Goal: Navigation & Orientation: Find specific page/section

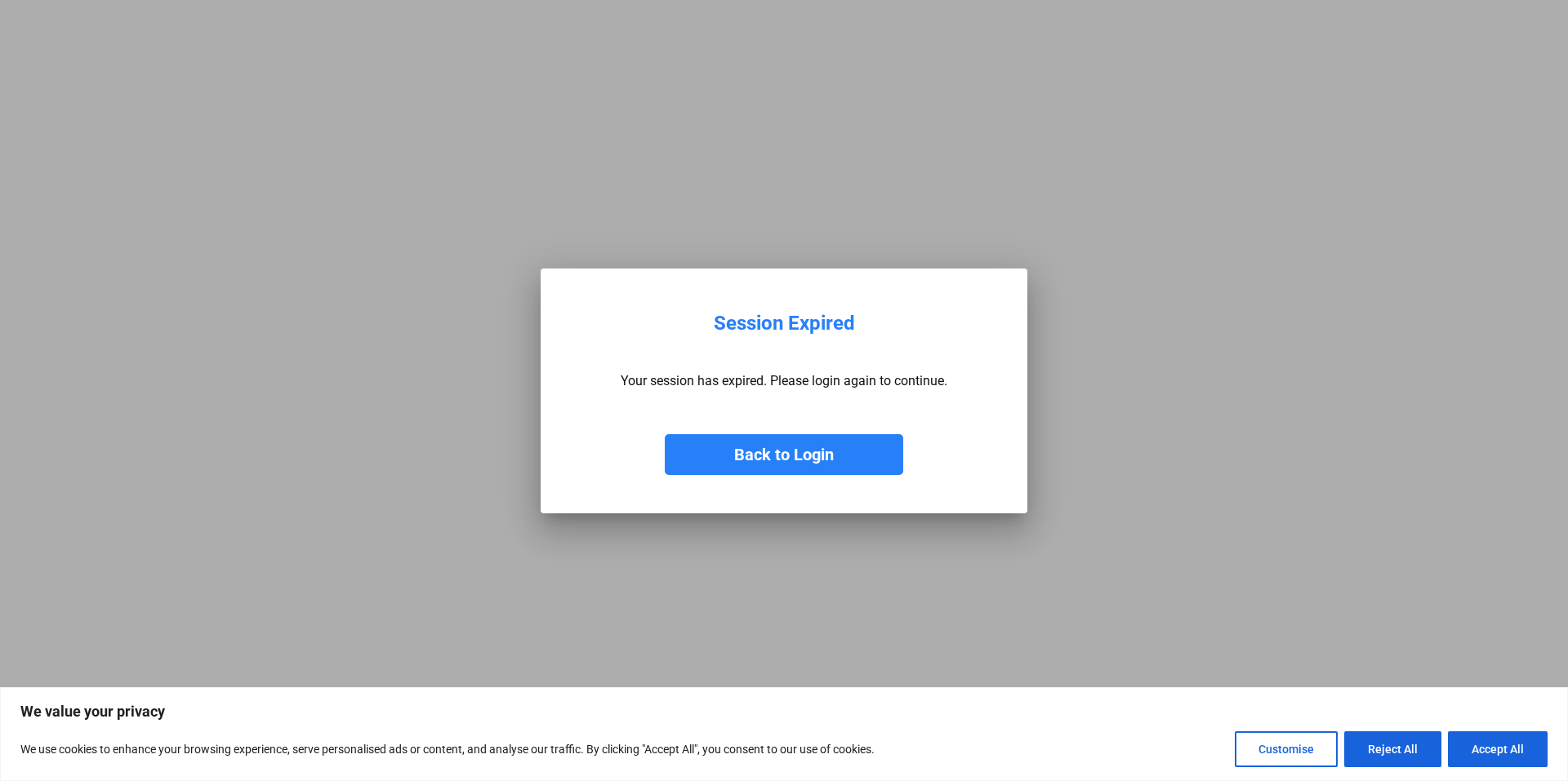
click at [801, 455] on button "Back to Login" at bounding box center [784, 455] width 238 height 41
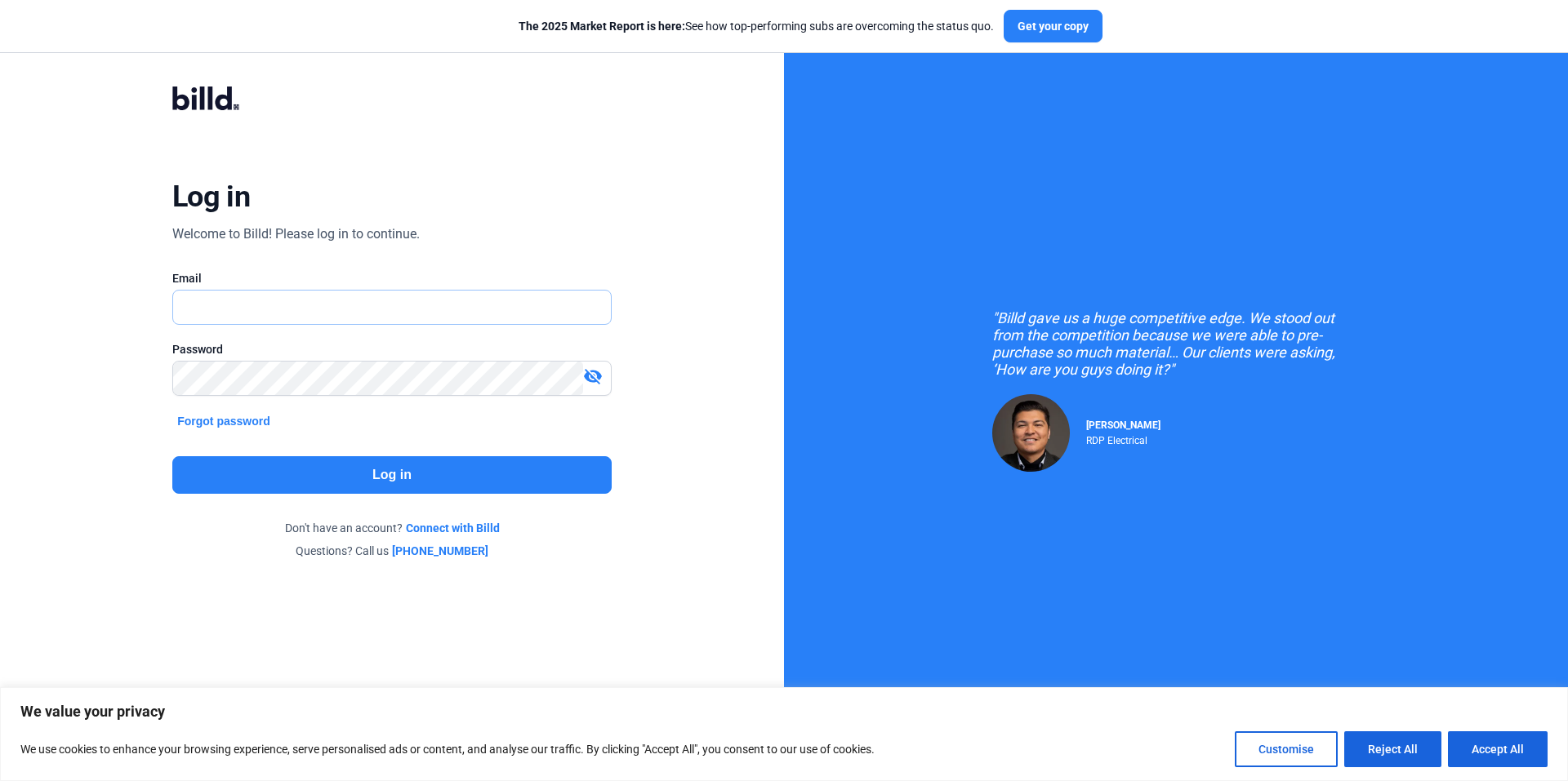
click at [207, 315] on input "text" at bounding box center [383, 307] width 420 height 34
drag, startPoint x: 75, startPoint y: 354, endPoint x: 81, endPoint y: 342, distance: 13.4
click at [75, 353] on div "Log in Welcome to Billd! Please log in to continue. Email Password visibility_o…" at bounding box center [392, 322] width 784 height 645
click at [313, 297] on input "text" at bounding box center [383, 307] width 420 height 34
type input "[PERSON_NAME][EMAIL_ADDRESS][DOMAIN_NAME]"
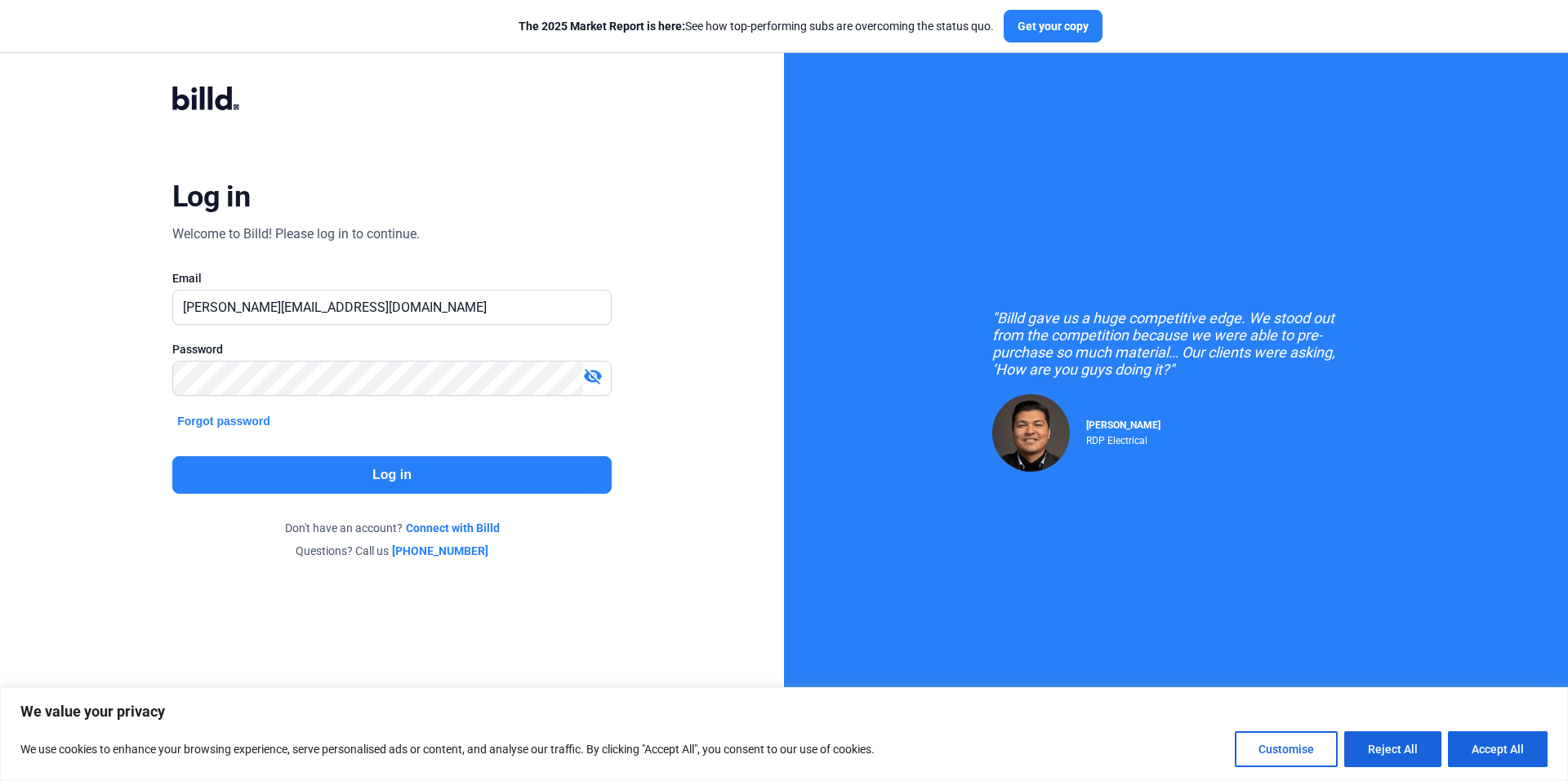
click at [589, 372] on mat-icon "visibility_off" at bounding box center [592, 376] width 19 height 19
click at [415, 467] on button "Log in" at bounding box center [392, 475] width 439 height 38
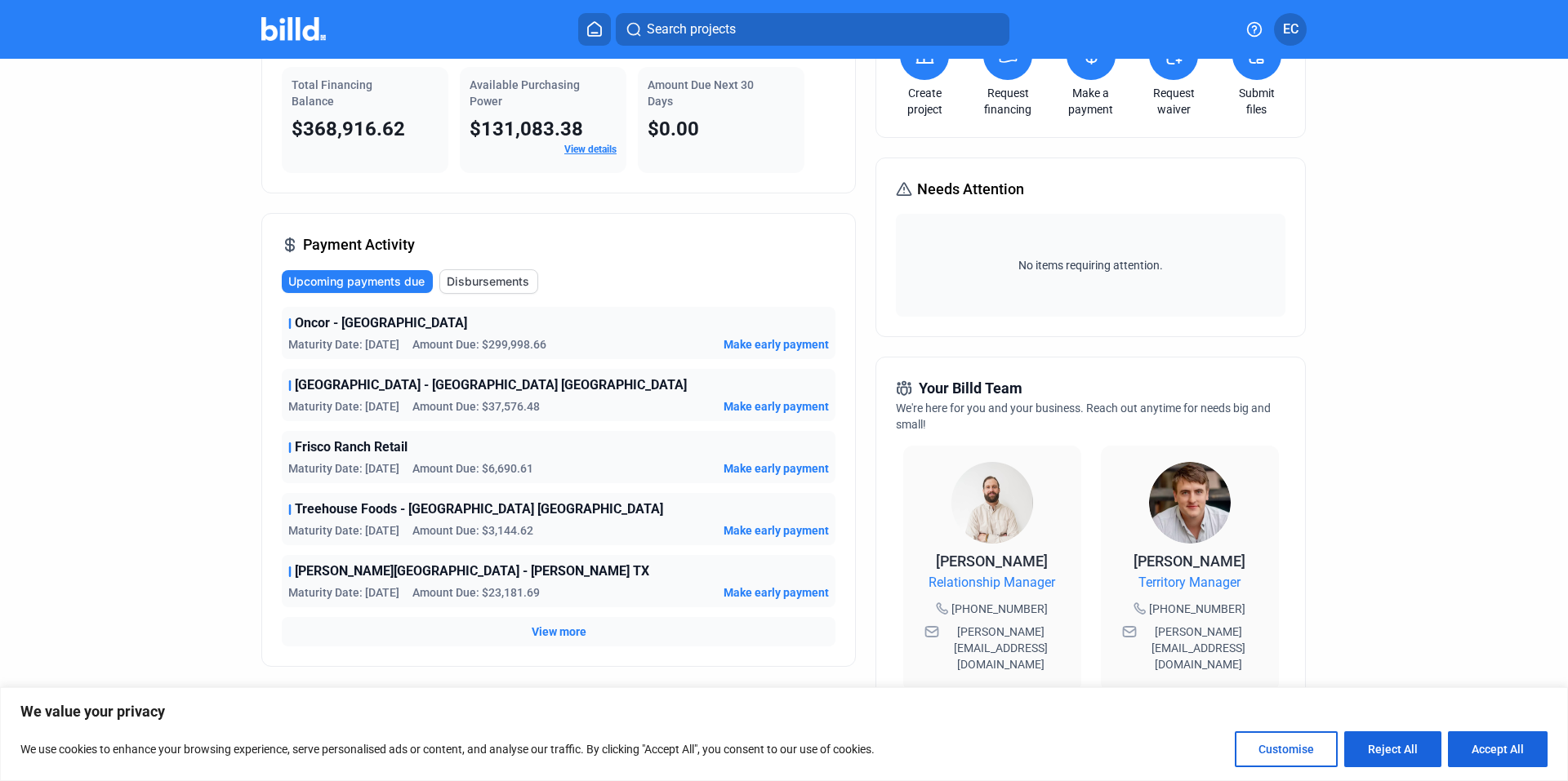
scroll to position [245, 0]
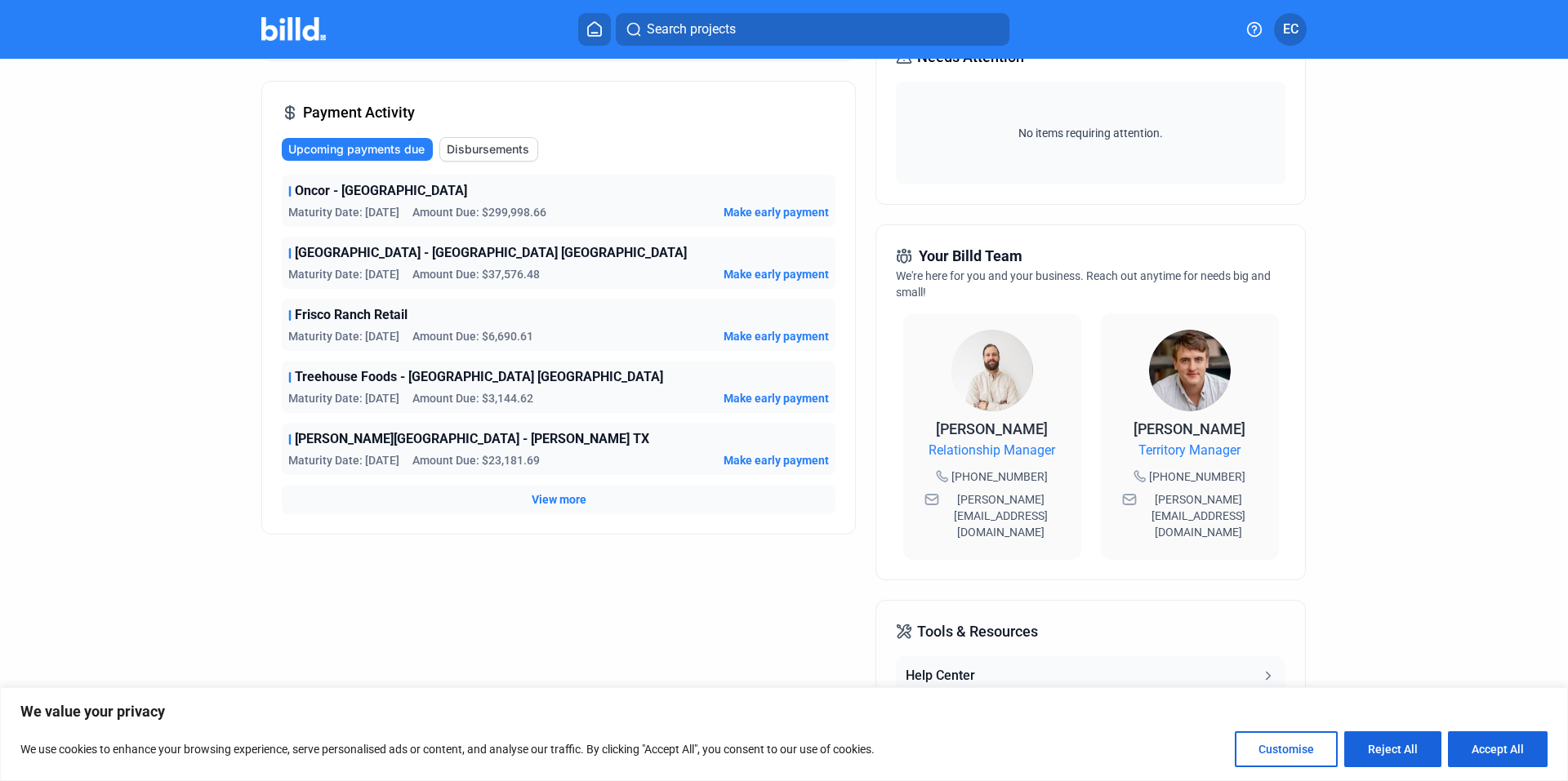
click at [552, 659] on div "Account Summary Total Financing Balance $368,916.62 Available Purchasing Power …" at bounding box center [558, 392] width 594 height 1029
click at [537, 499] on span "View more" at bounding box center [558, 499] width 55 height 16
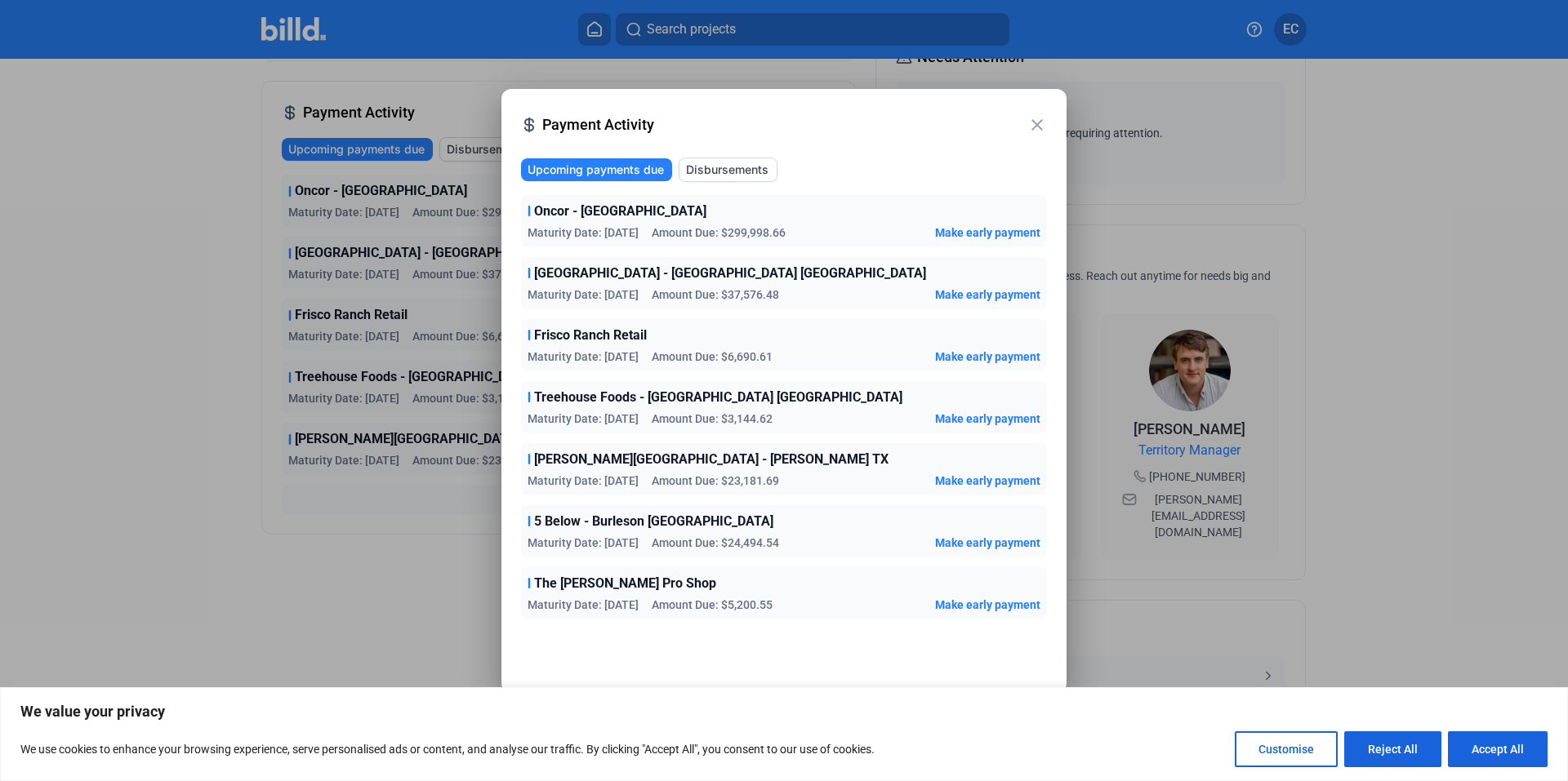
click at [1516, 753] on button "Accept All" at bounding box center [1497, 749] width 100 height 36
checkbox input "true"
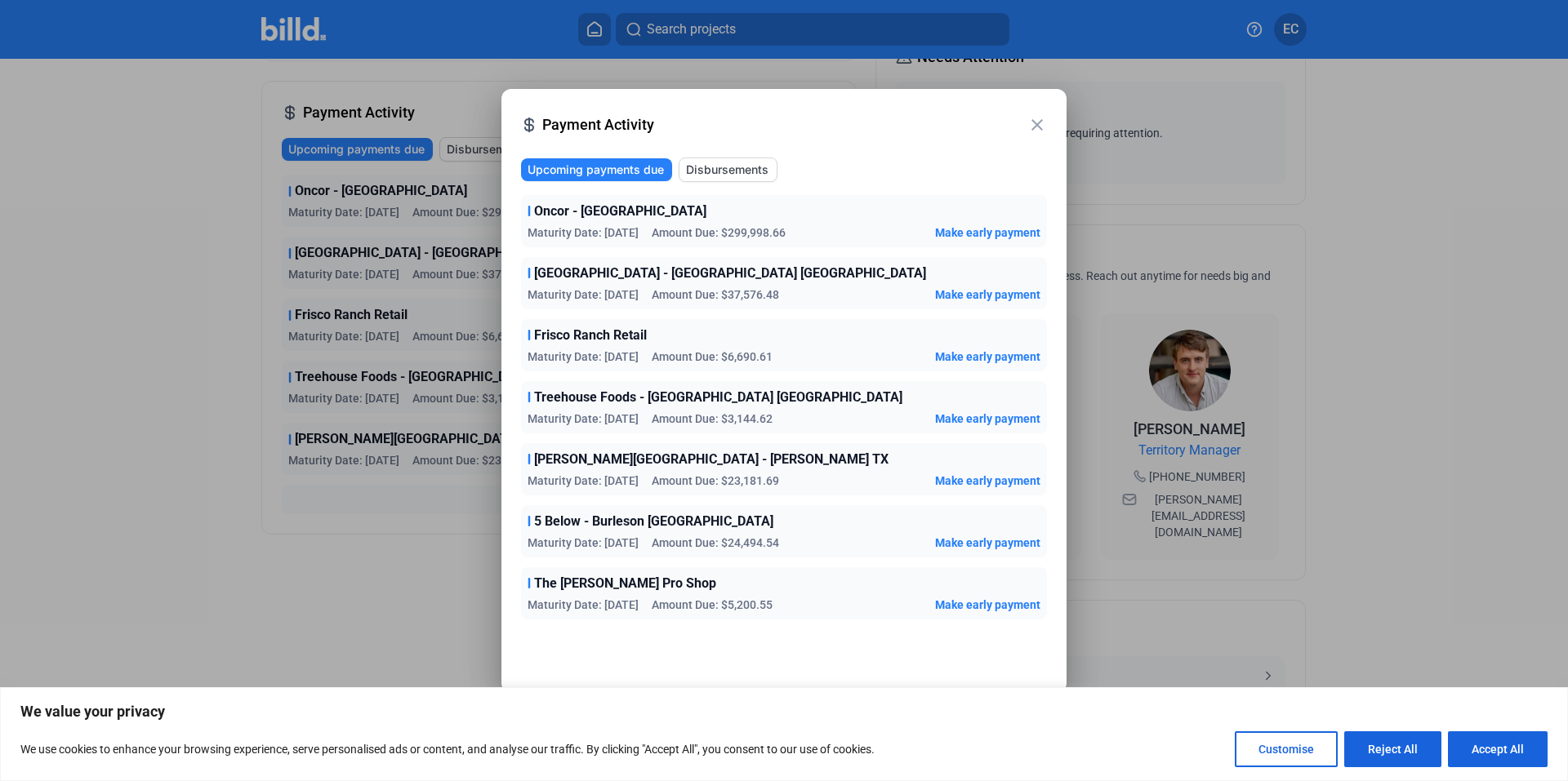
checkbox input "true"
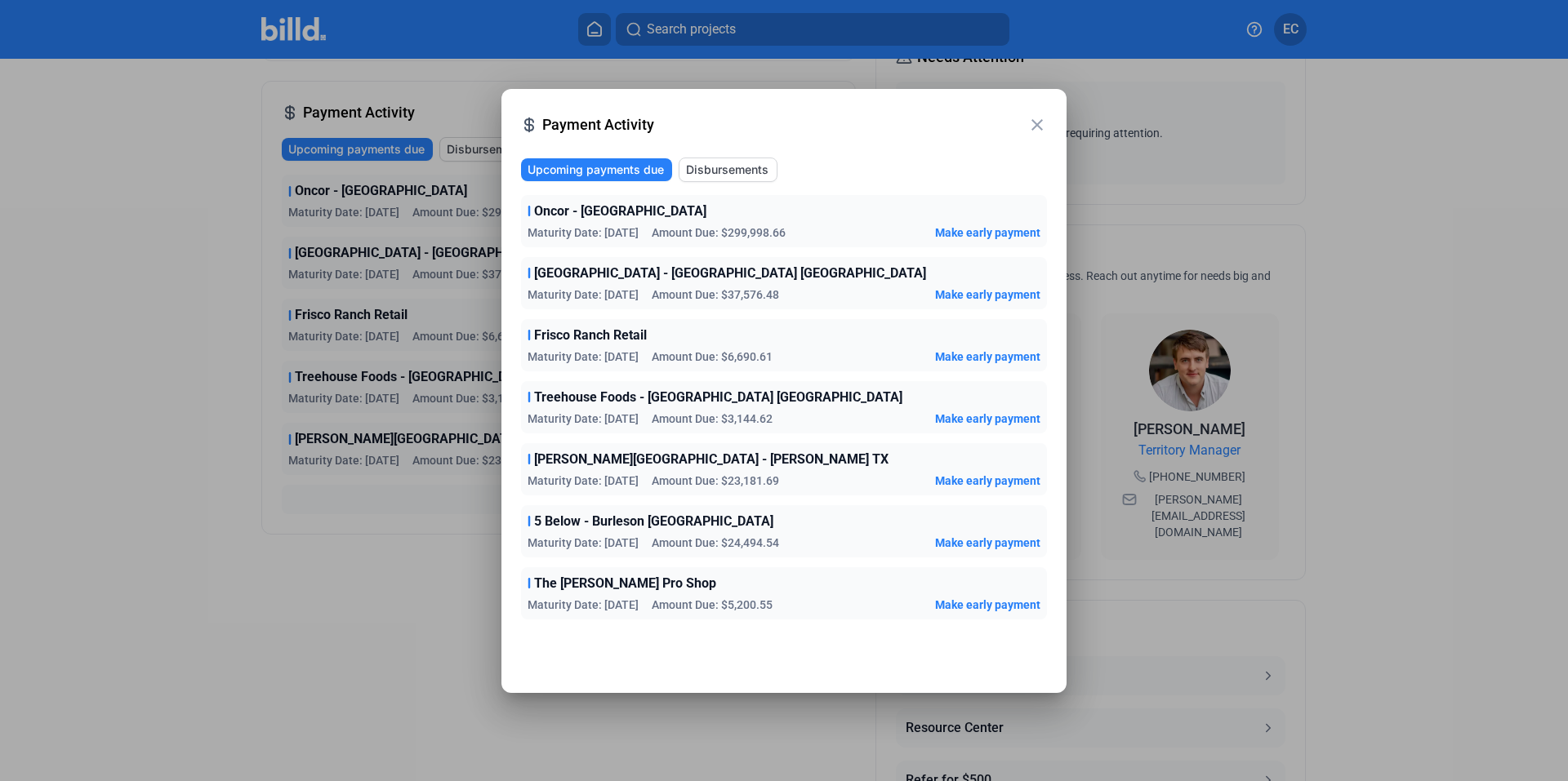
scroll to position [0, 0]
click at [355, 621] on div at bounding box center [784, 390] width 1568 height 781
click at [1443, 218] on div at bounding box center [784, 390] width 1568 height 781
click at [1036, 128] on mat-icon "close" at bounding box center [1037, 125] width 19 height 19
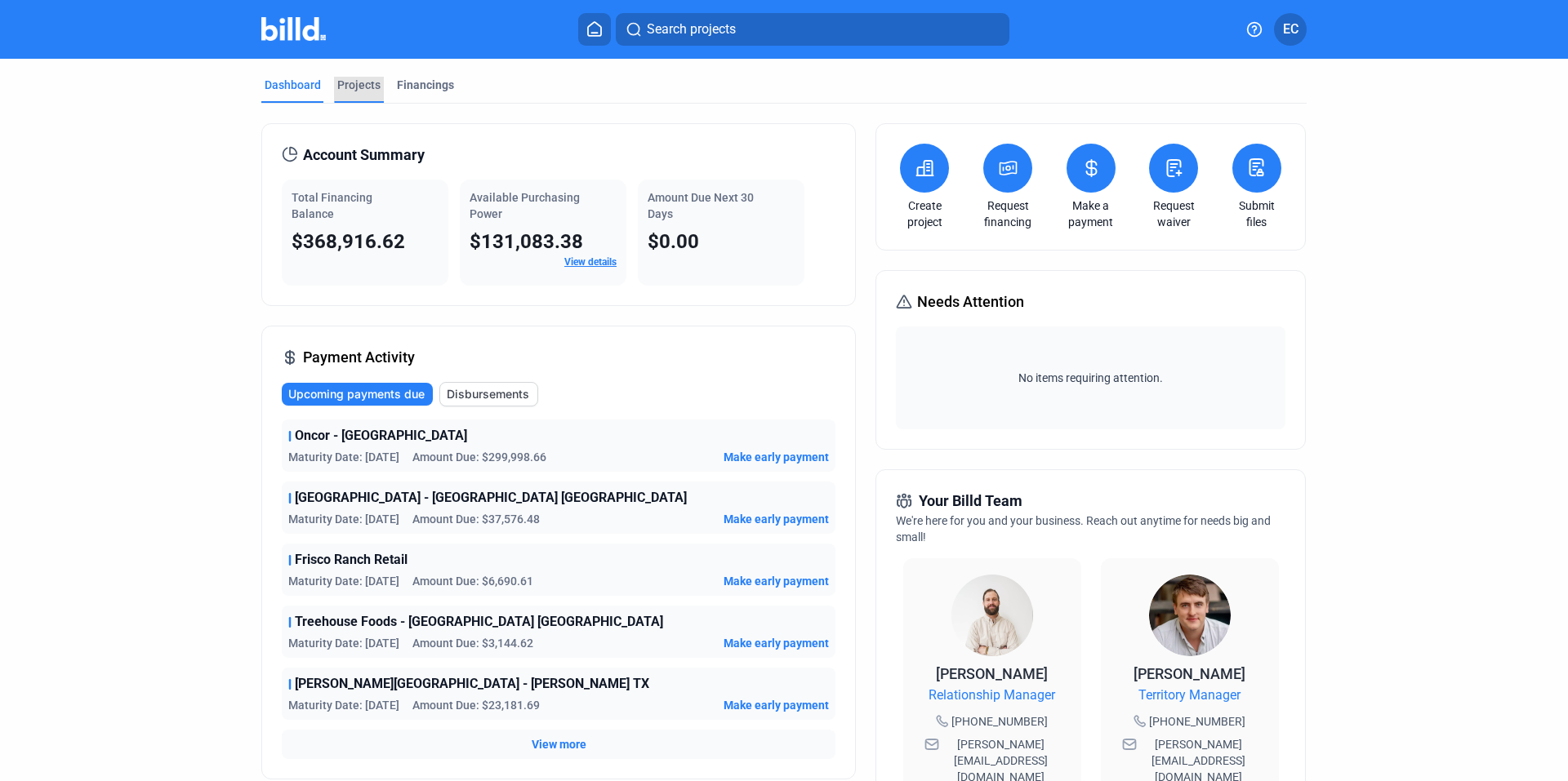
click at [353, 81] on div "Projects" at bounding box center [358, 84] width 44 height 16
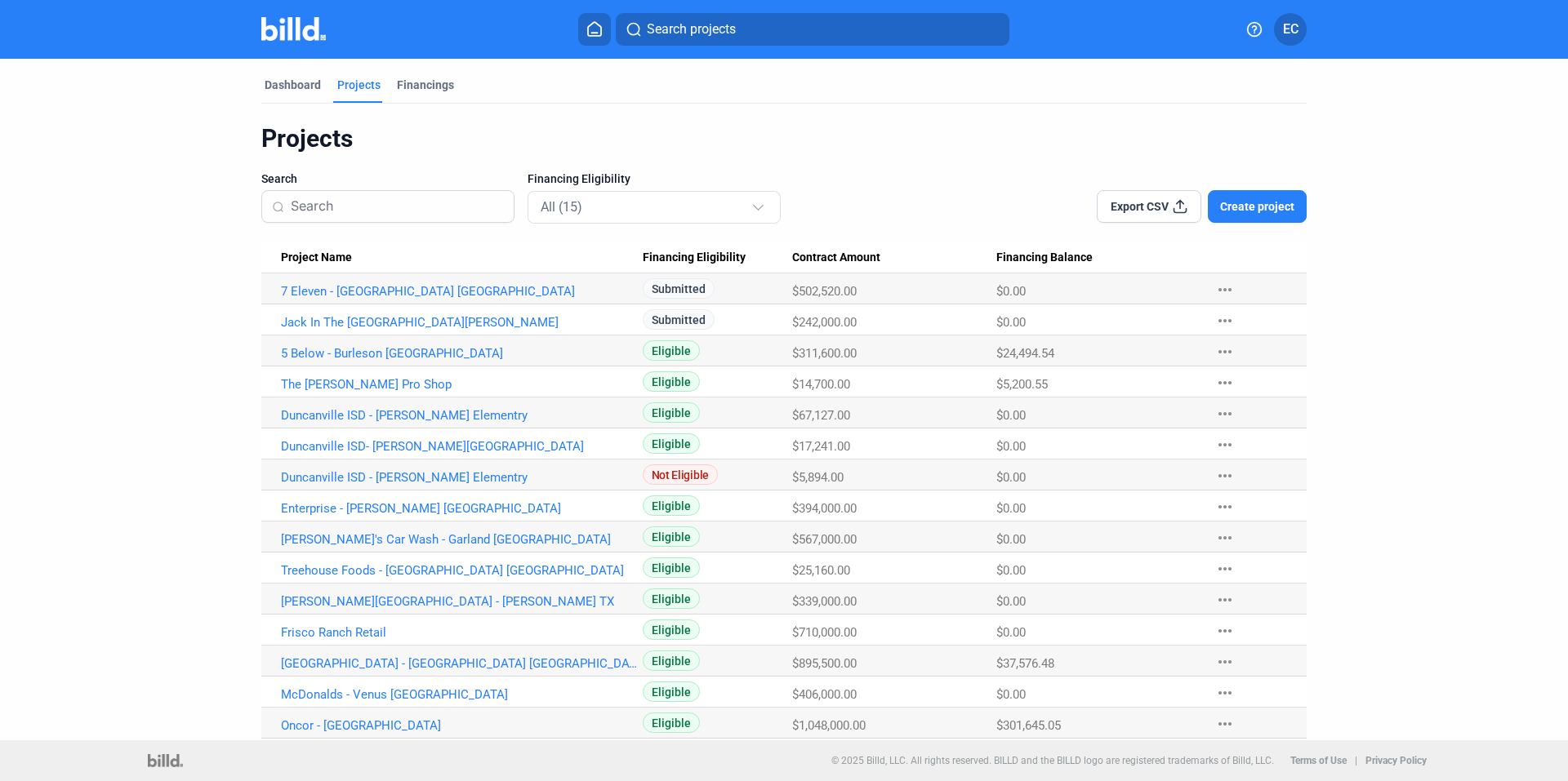
click at [1429, 323] on dashboard "Dashboard Projects Financings Projects Search Financing Eligibility All (15) Ex…" at bounding box center [784, 399] width 1411 height 680
click at [335, 299] on link "5 Below - Burleson [GEOGRAPHIC_DATA]" at bounding box center [462, 291] width 362 height 15
click at [1381, 405] on dashboard "Dashboard Projects Financings Projects Search Financing Eligibility All (15) Ex…" at bounding box center [784, 399] width 1411 height 680
